Goal: Information Seeking & Learning: Learn about a topic

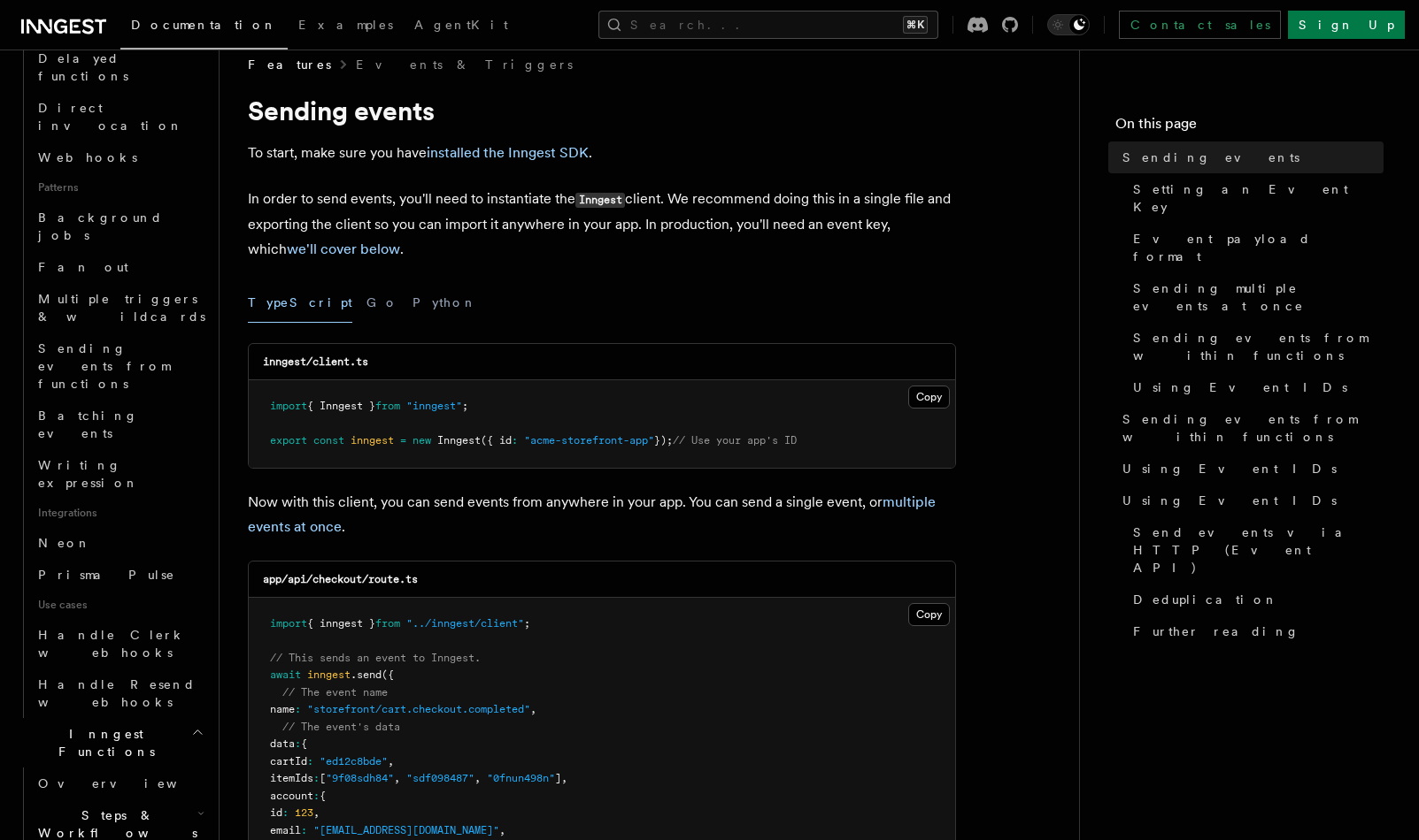
scroll to position [792, 0]
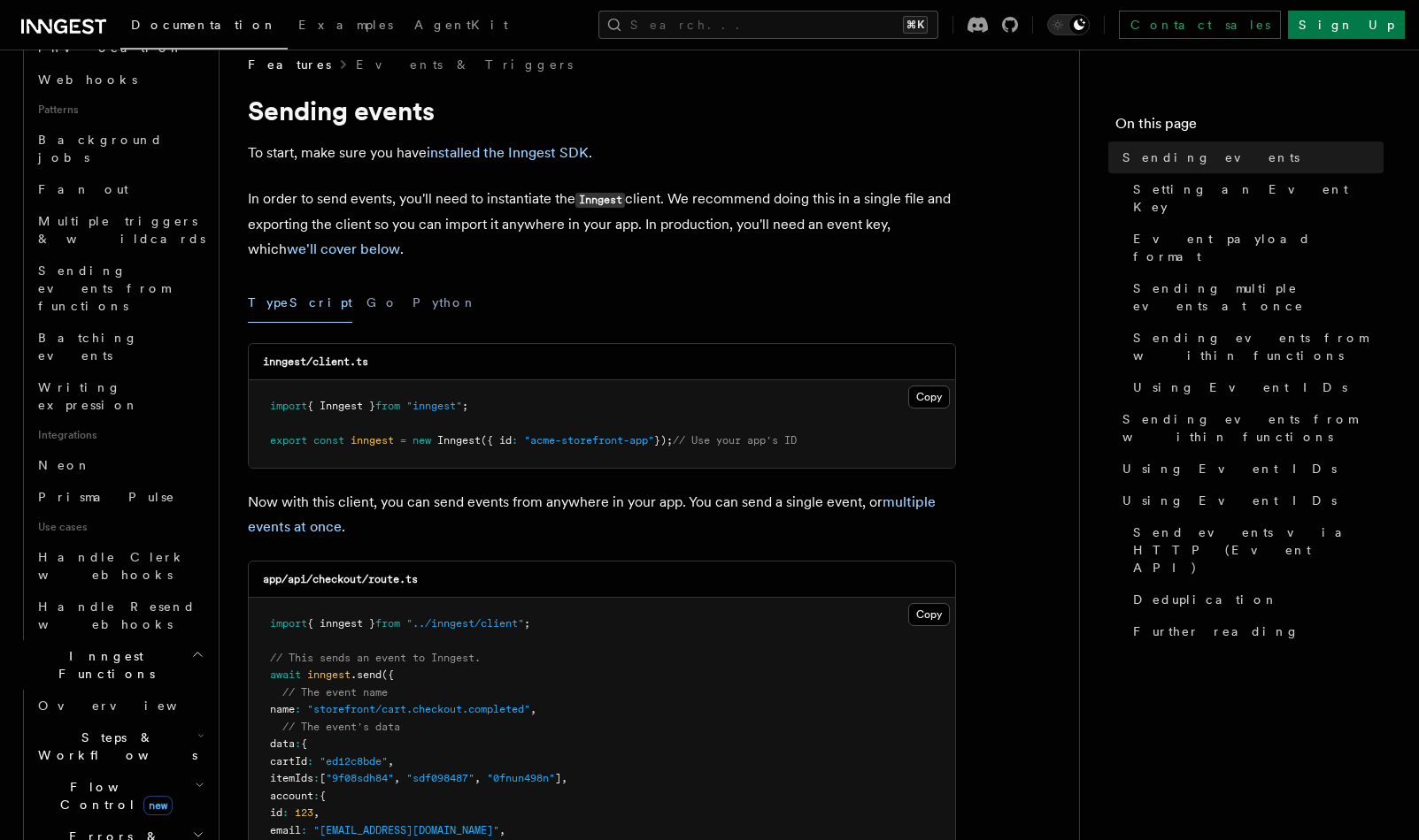
drag, startPoint x: 151, startPoint y: 674, endPoint x: 154, endPoint y: 683, distance: 9.5
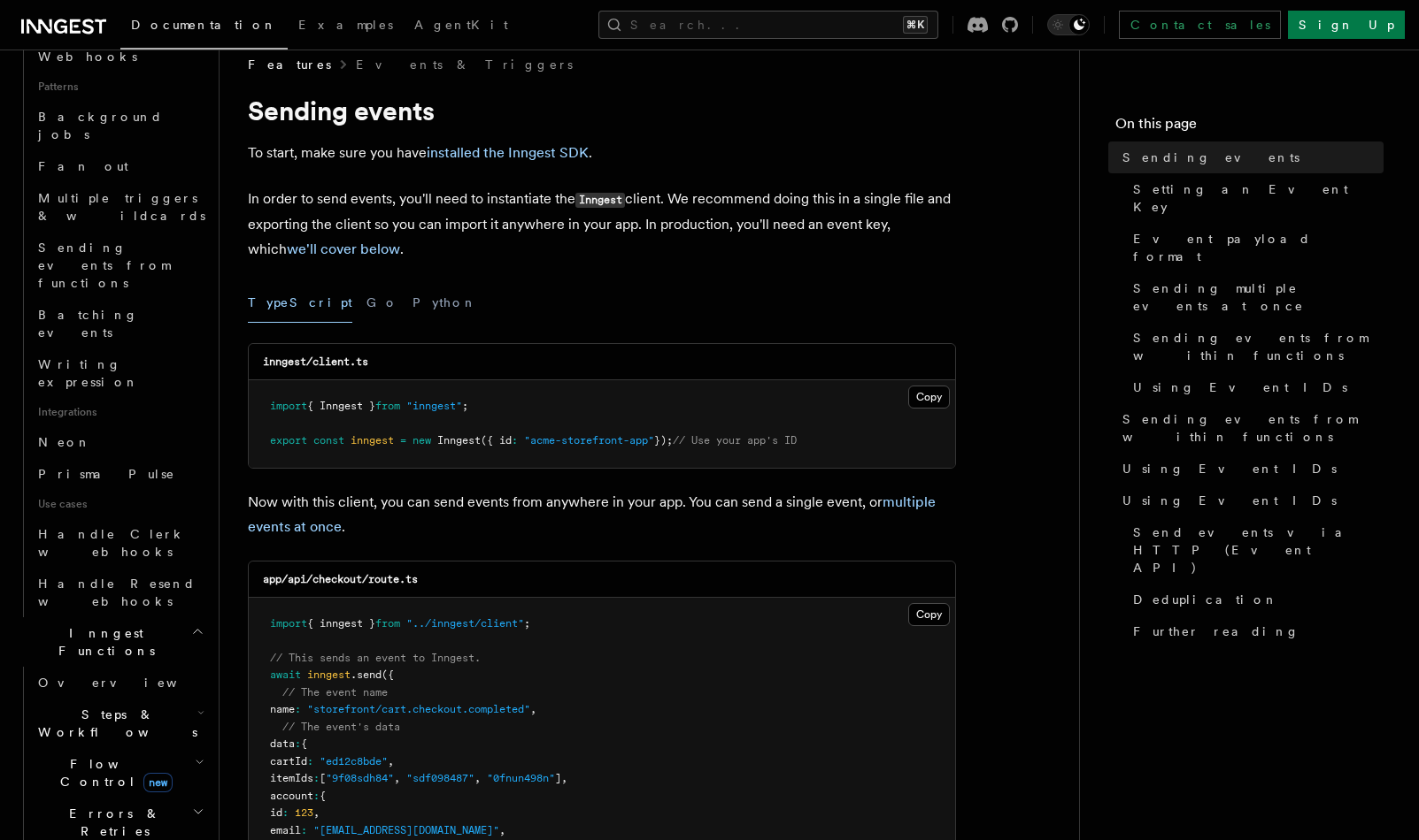
scroll to position [839, 0]
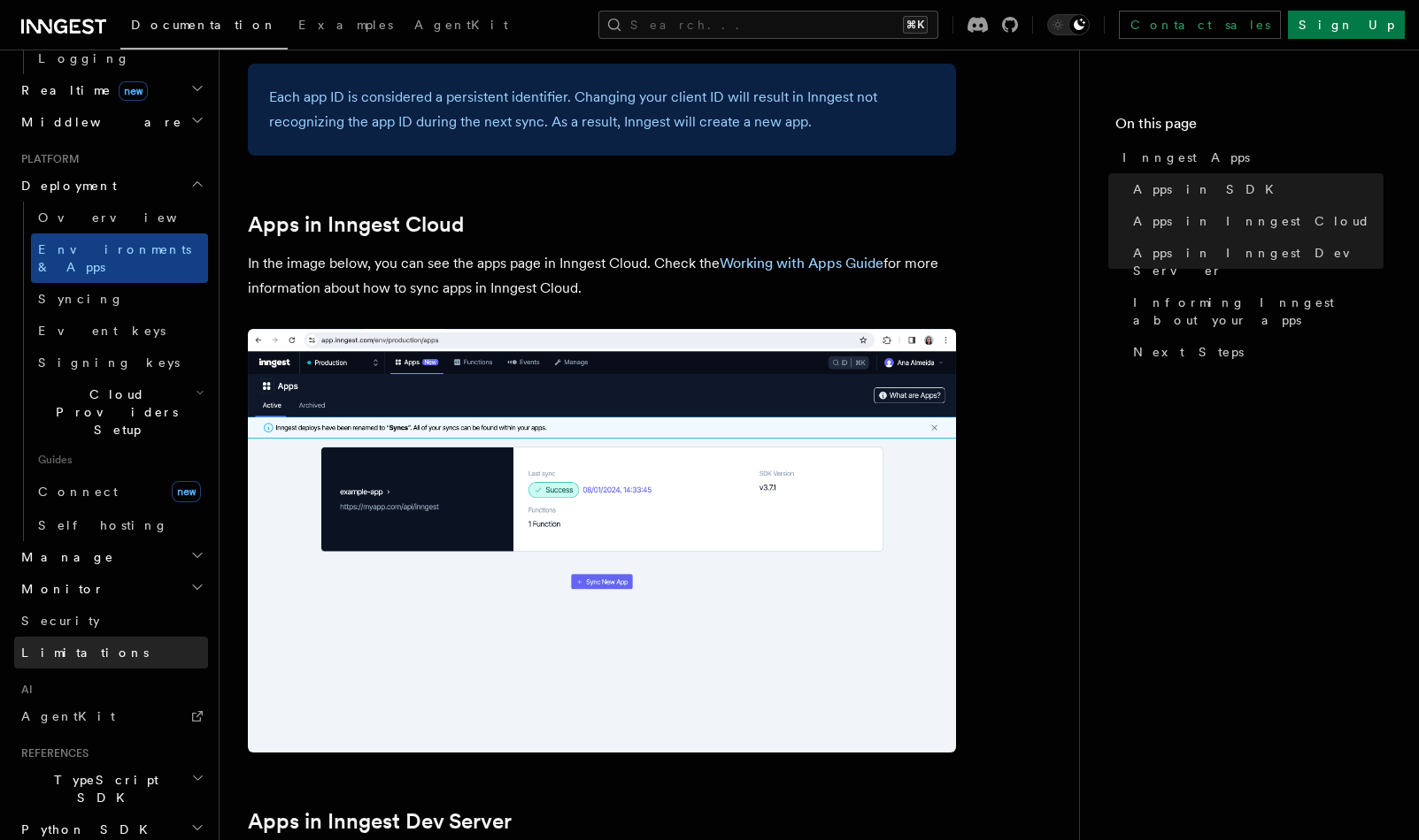
scroll to position [806, 0]
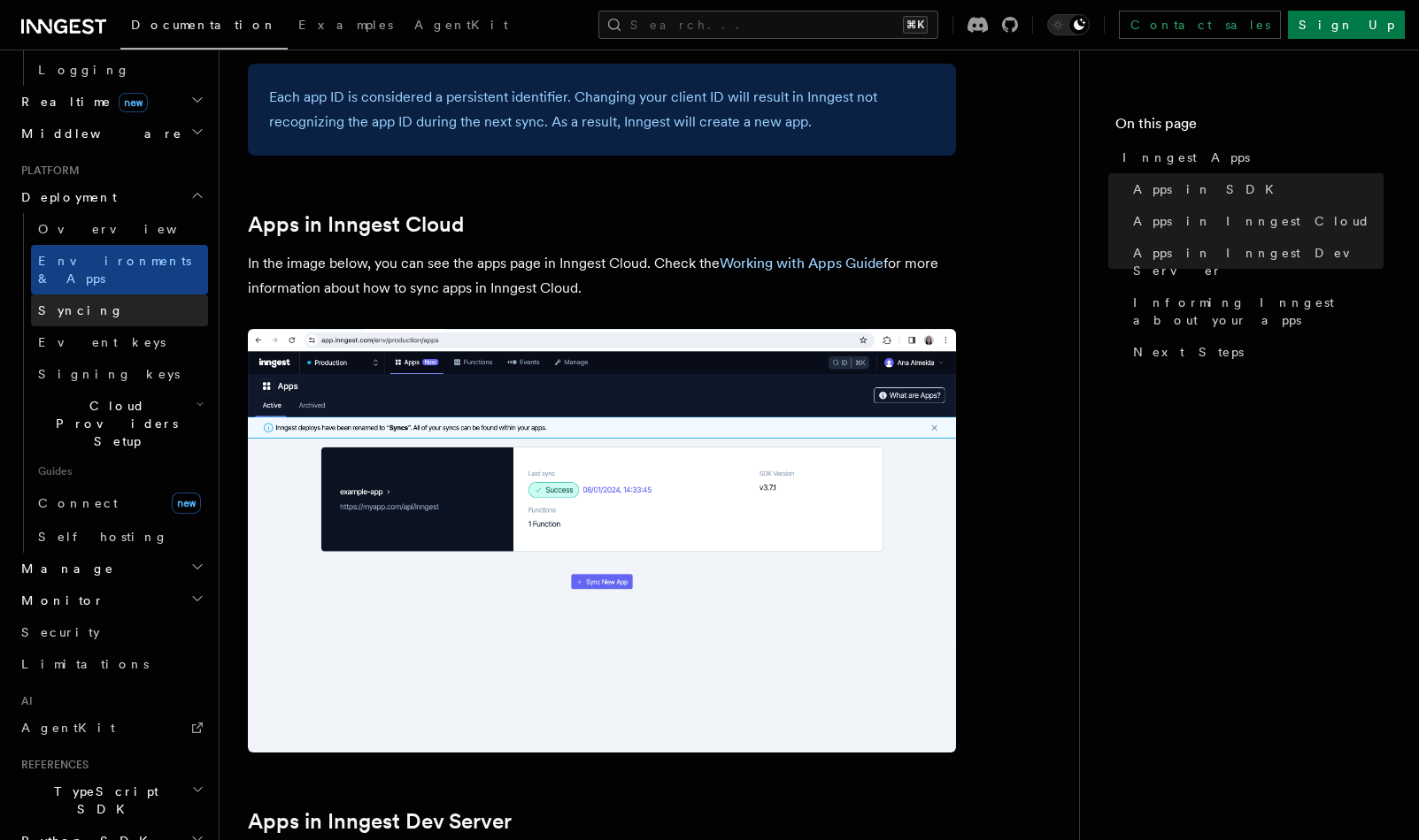
click at [71, 304] on span "Syncing" at bounding box center [81, 311] width 86 height 14
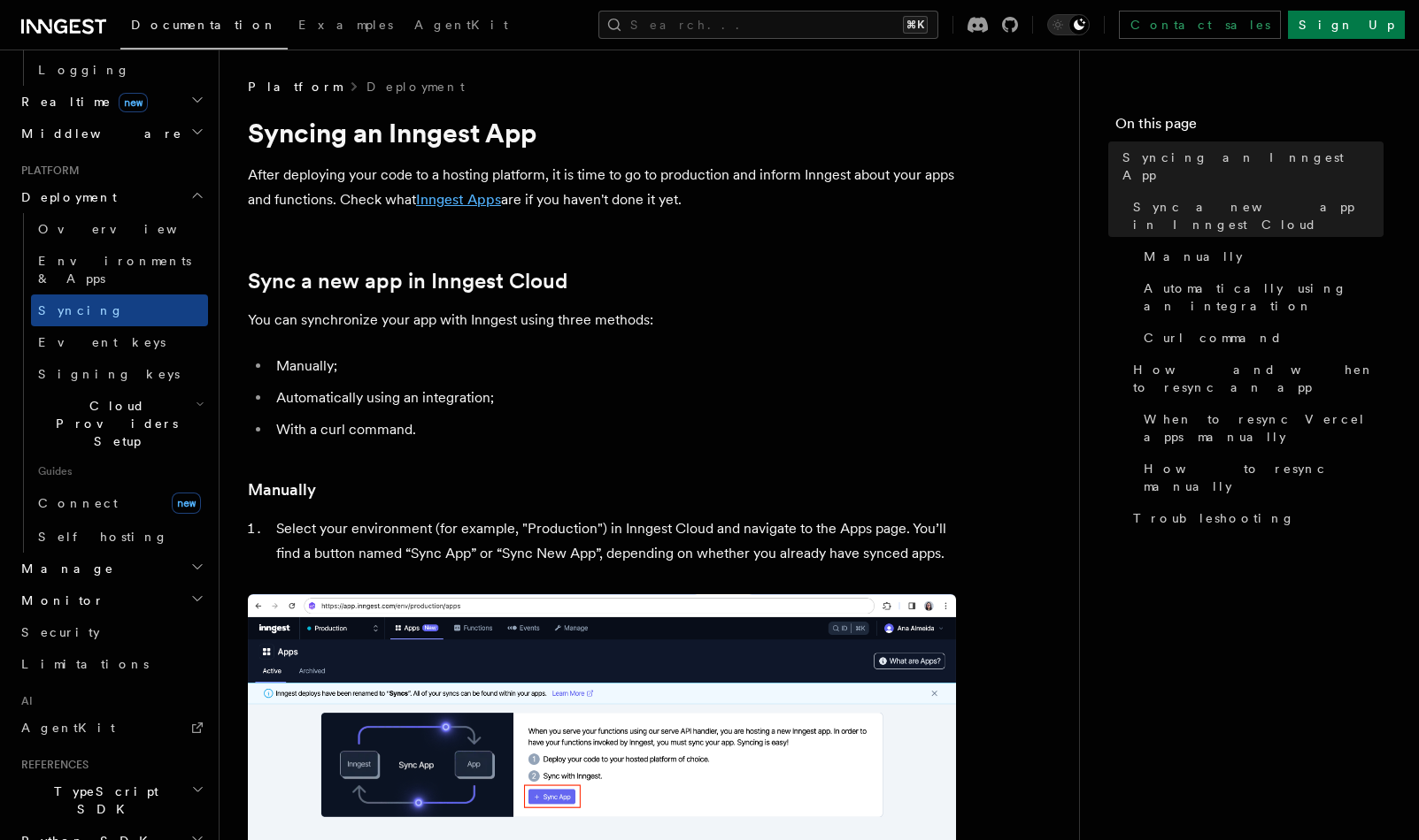
click at [454, 201] on link "Inngest Apps" at bounding box center [458, 199] width 85 height 17
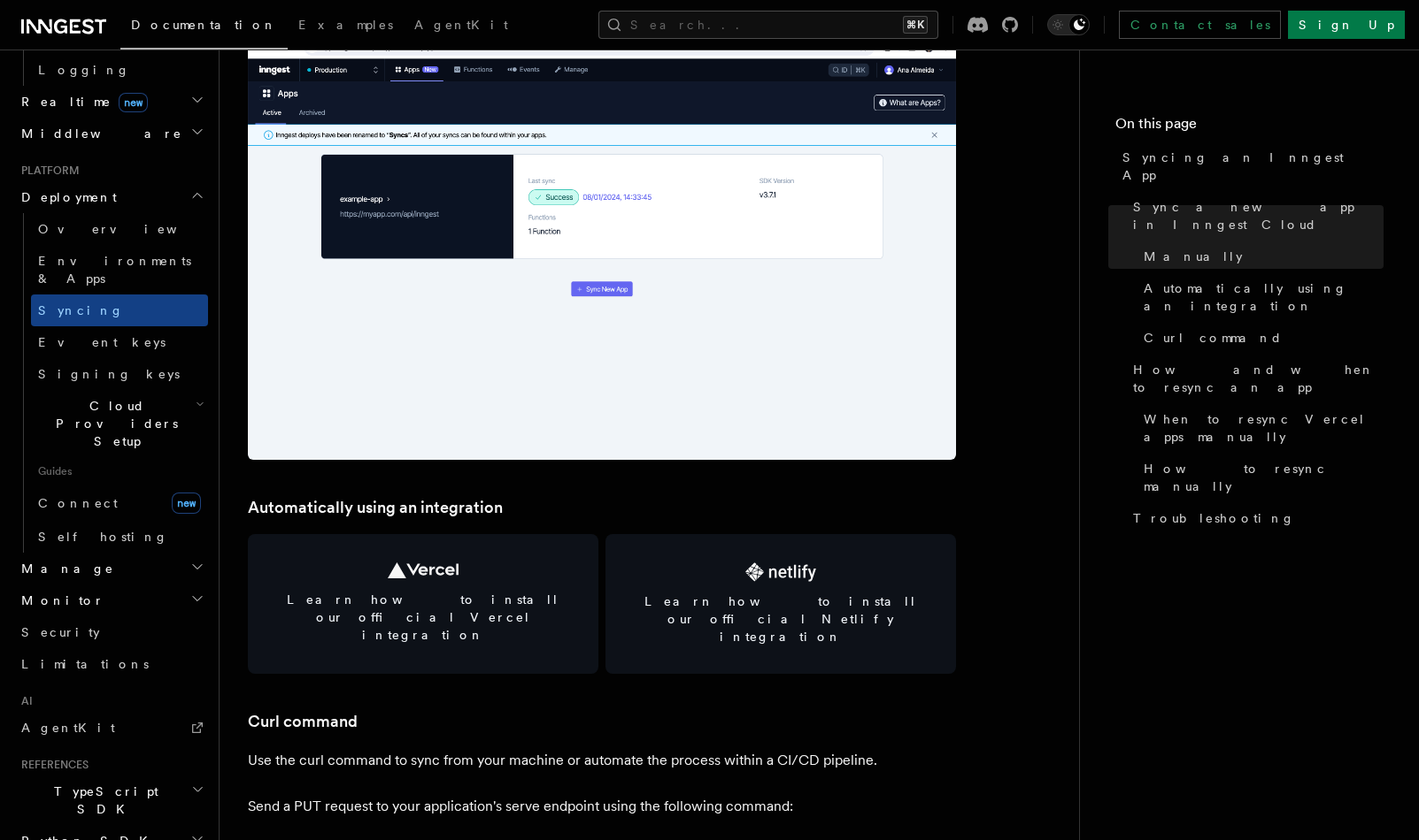
scroll to position [2137, 0]
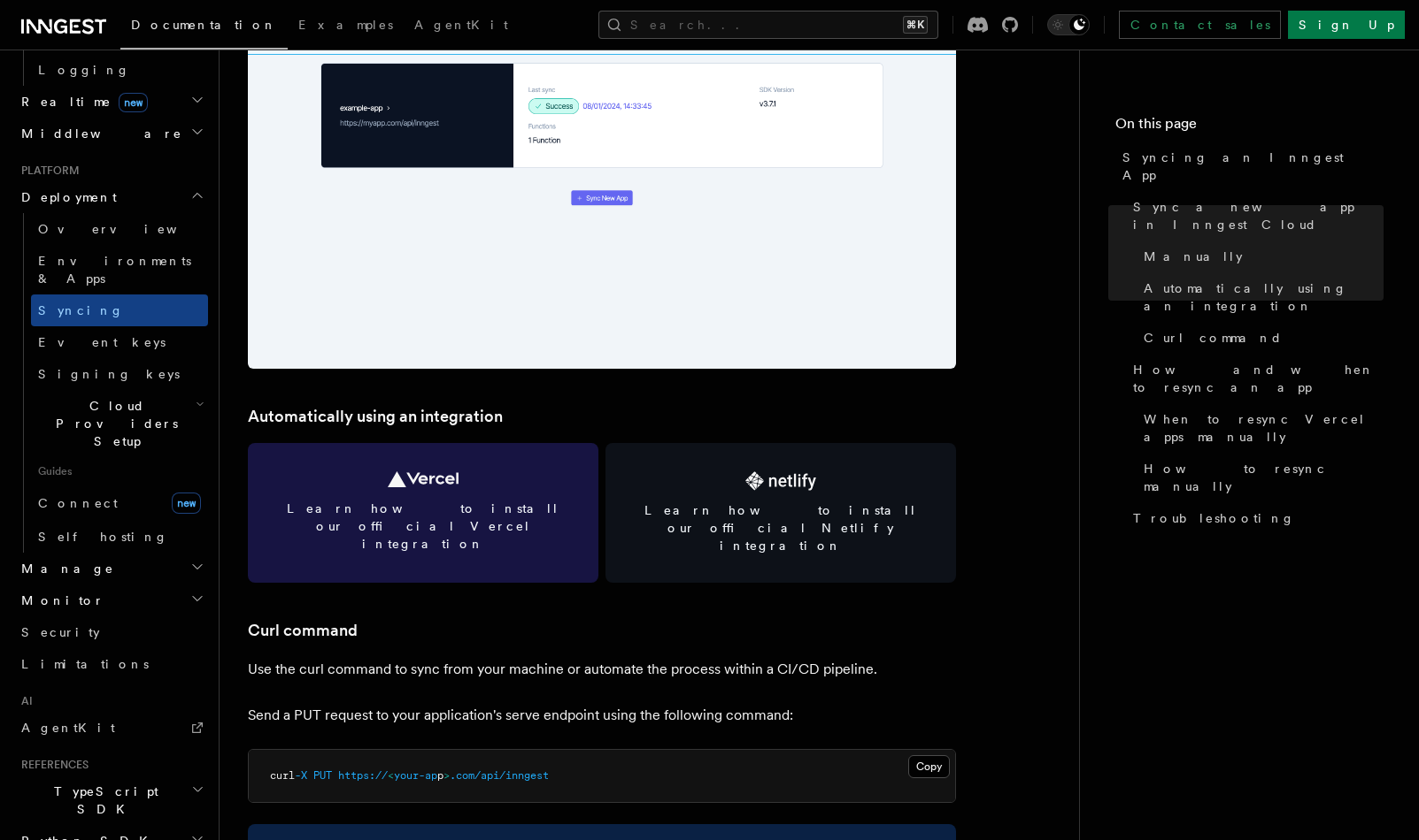
click at [494, 501] on span "Learn how to install our official Vercel integration" at bounding box center [422, 526] width 308 height 53
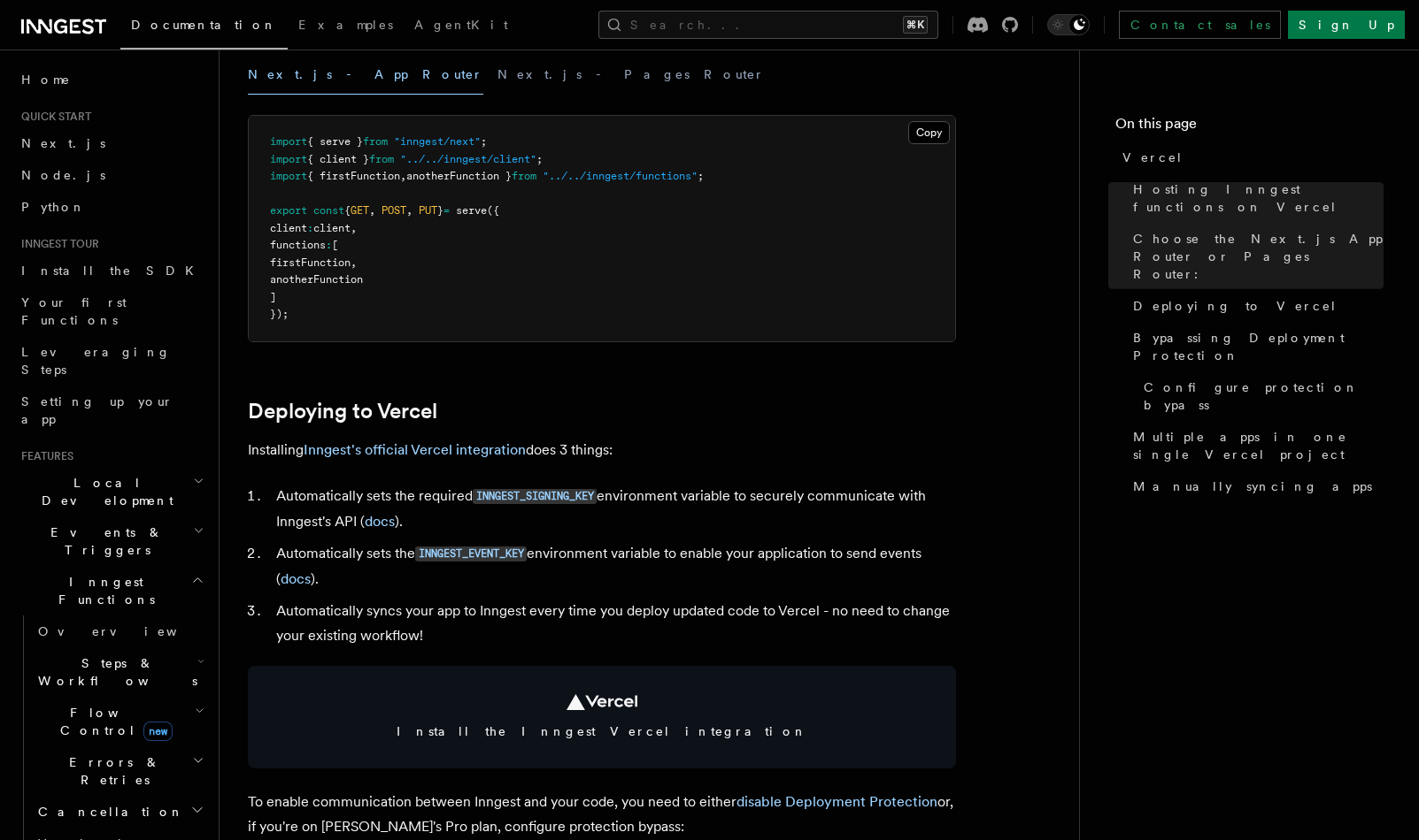
scroll to position [586, 0]
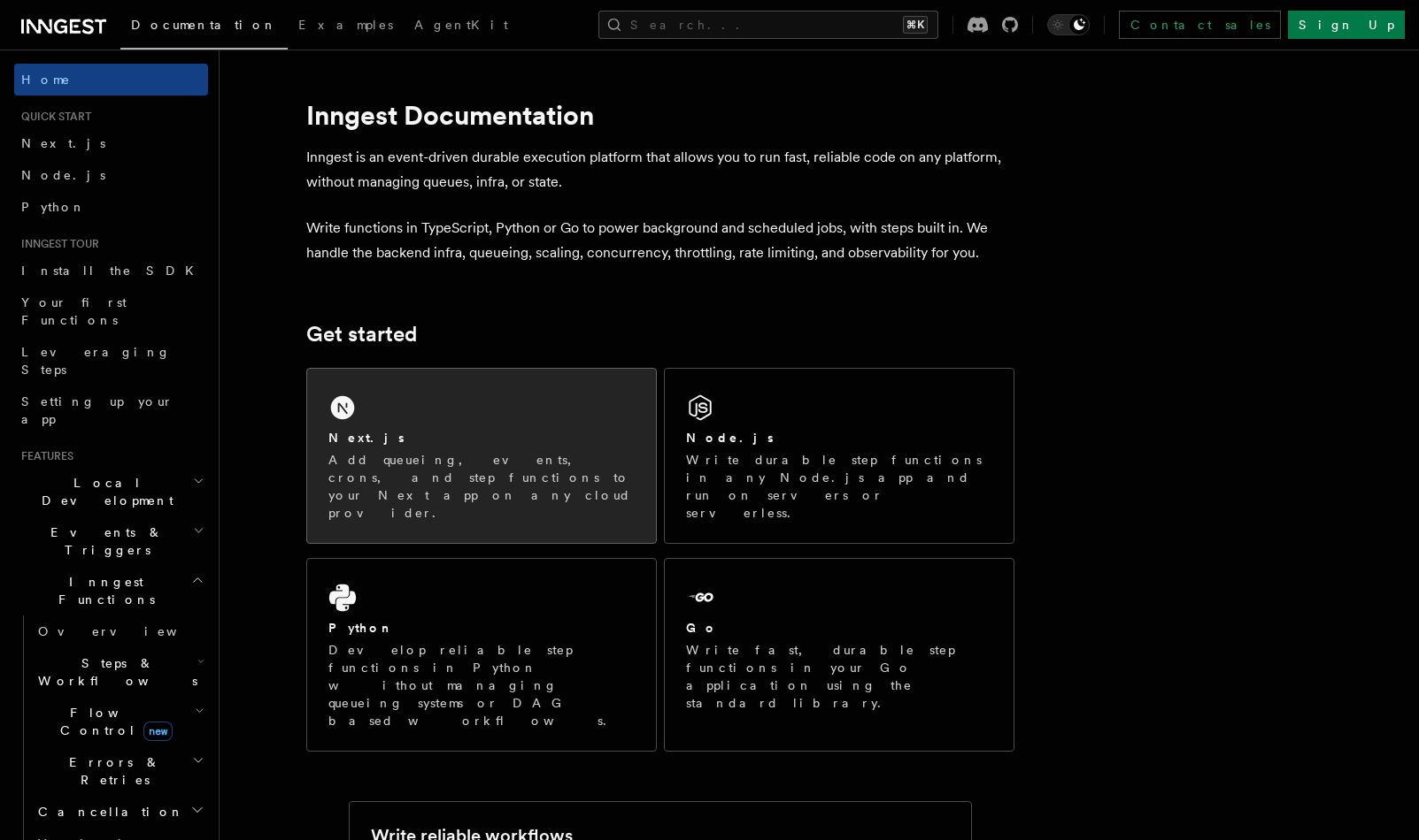
click at [412, 447] on div "Next.js Add queueing, events, crons, and step functions to your Next app on any…" at bounding box center [481, 475] width 306 height 93
